Goal: Navigation & Orientation: Understand site structure

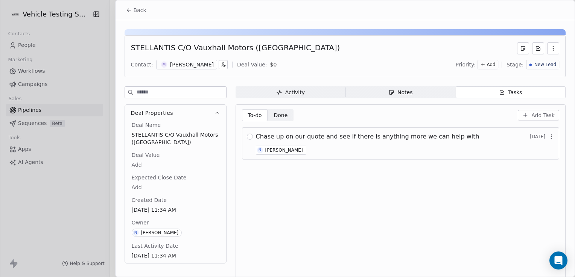
click at [26, 47] on div at bounding box center [287, 138] width 575 height 277
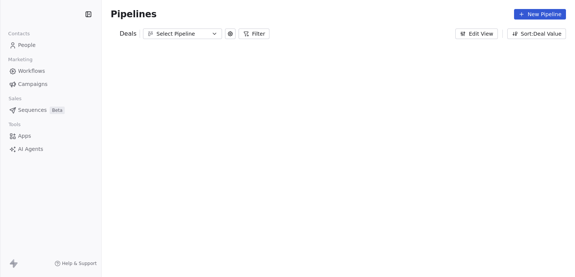
click at [158, 31] on div "Select Pipeline" at bounding box center [182, 34] width 52 height 8
click at [38, 70] on span "Workflows" at bounding box center [31, 71] width 27 height 8
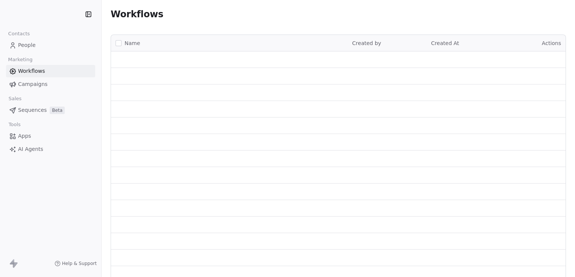
click at [26, 43] on span "People" at bounding box center [27, 45] width 18 height 8
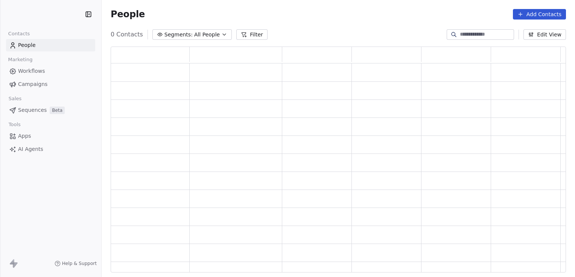
scroll to position [220, 449]
click at [35, 74] on span "Workflows" at bounding box center [31, 71] width 27 height 8
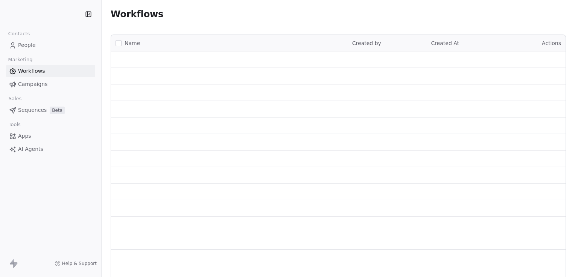
click at [37, 82] on span "Campaigns" at bounding box center [32, 84] width 29 height 8
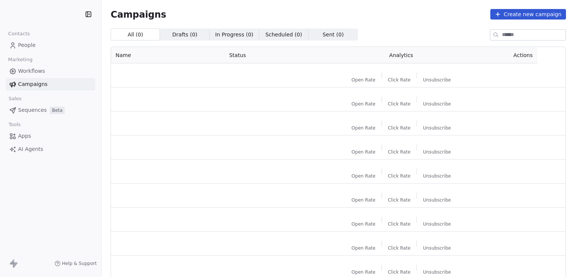
click at [26, 110] on span "Sequences" at bounding box center [32, 110] width 29 height 8
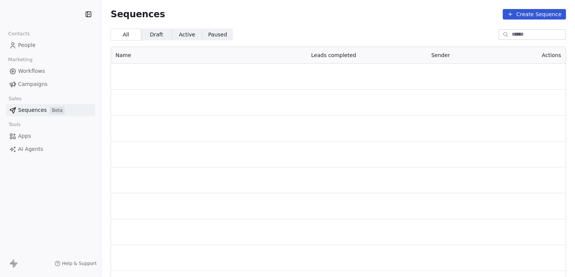
click at [25, 133] on span "Apps" at bounding box center [24, 136] width 13 height 8
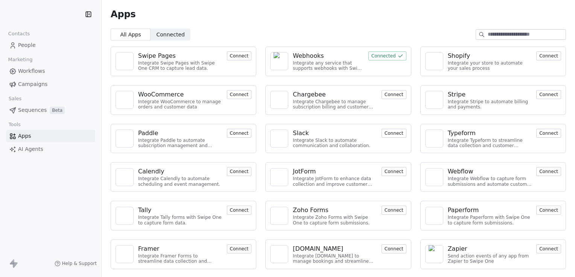
click at [44, 72] on link "Workflows" at bounding box center [50, 71] width 89 height 12
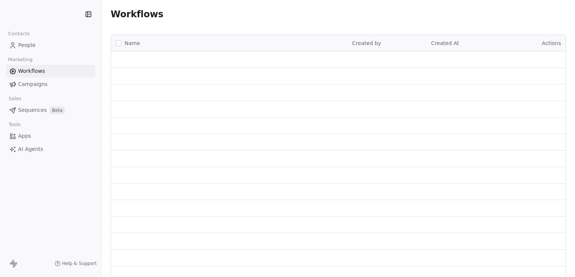
click at [26, 44] on span "People" at bounding box center [27, 45] width 18 height 8
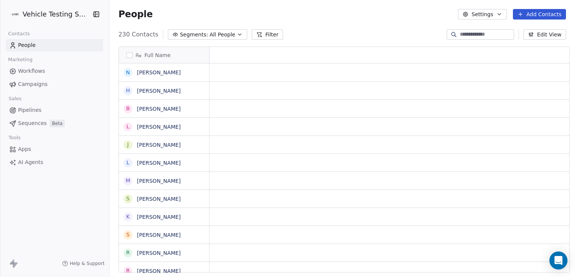
scroll to position [238, 463]
